Goal: Navigation & Orientation: Understand site structure

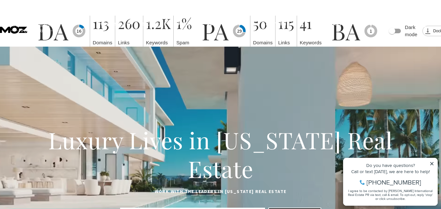
drag, startPoint x: 397, startPoint y: 24, endPoint x: 429, endPoint y: 25, distance: 32.0
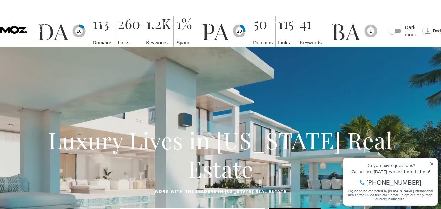
click at [429, 25] on button "button" at bounding box center [427, 24] width 17 height 19
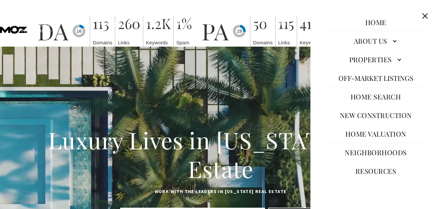
click at [394, 40] on link "About Us" at bounding box center [376, 41] width 105 height 16
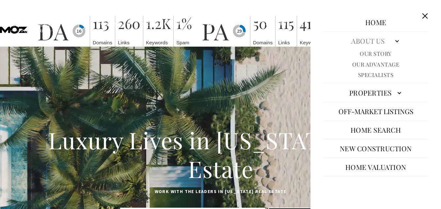
click at [395, 97] on link "Properties" at bounding box center [376, 93] width 105 height 16
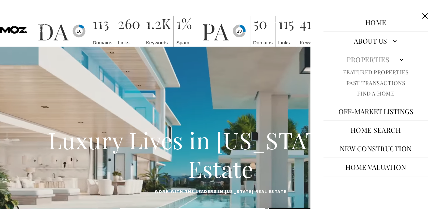
click at [400, 57] on link "Properties" at bounding box center [376, 60] width 105 height 16
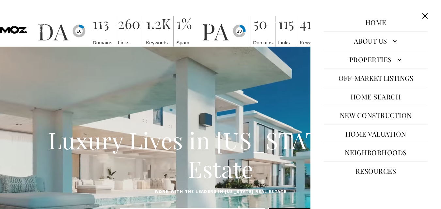
click at [426, 18] on button "Close this option" at bounding box center [425, 16] width 12 height 12
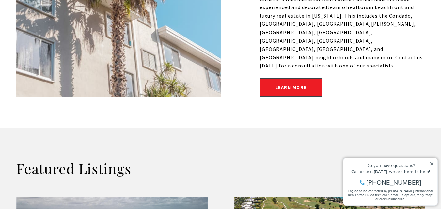
click at [431, 165] on icon at bounding box center [432, 163] width 3 height 3
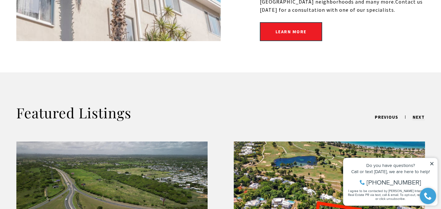
scroll to position [474, 0]
click at [432, 161] on div "Do you have questions? Call or text [DATE], we are here to help! [PHONE_NUMBER]…" at bounding box center [391, 181] width 94 height 47
click at [433, 163] on icon at bounding box center [432, 163] width 3 height 3
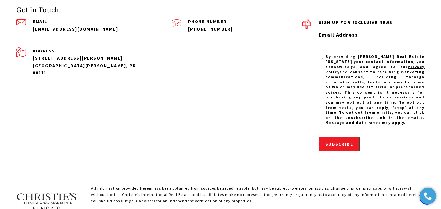
scroll to position [2146, 0]
